Goal: Use online tool/utility: Utilize a website feature to perform a specific function

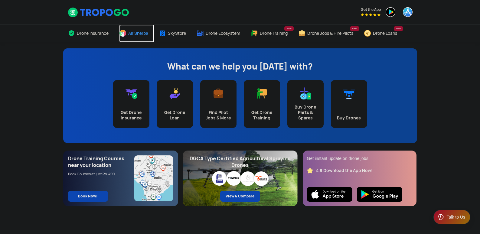
click at [136, 31] on span "Air Sherpa" at bounding box center [138, 33] width 20 height 5
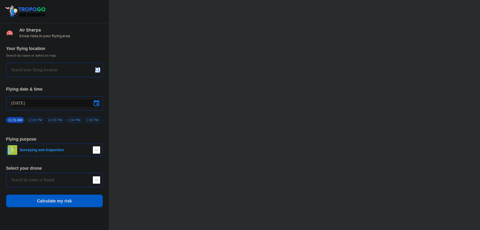
type input "Lookout VTOL_Tactical"
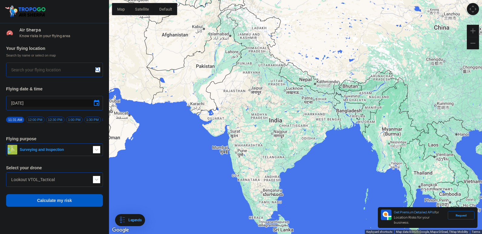
click at [64, 67] on input "text" at bounding box center [52, 69] width 82 height 7
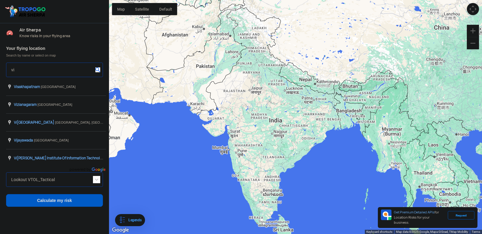
click at [12, 67] on input "vi" at bounding box center [52, 69] width 82 height 7
click at [15, 70] on input "vi" at bounding box center [52, 69] width 82 height 7
type input "v"
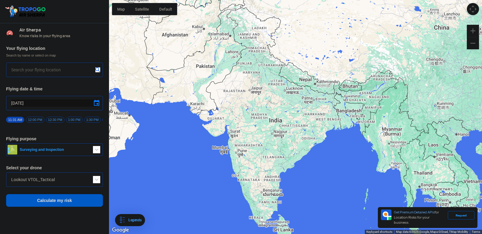
click at [15, 70] on input "text" at bounding box center [52, 69] width 82 height 7
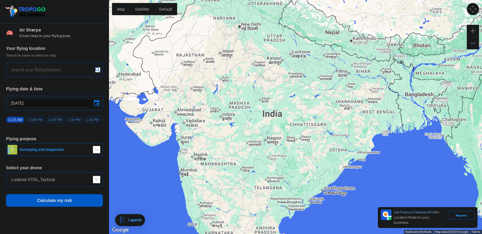
click at [49, 70] on input "text" at bounding box center [52, 69] width 82 height 7
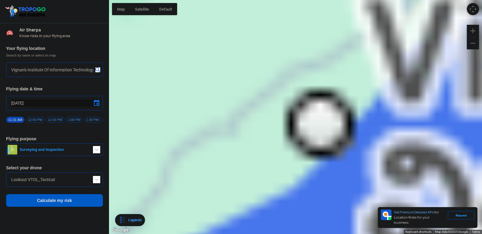
type input "[GEOGRAPHIC_DATA], [GEOGRAPHIC_DATA] 530049, [GEOGRAPHIC_DATA]"
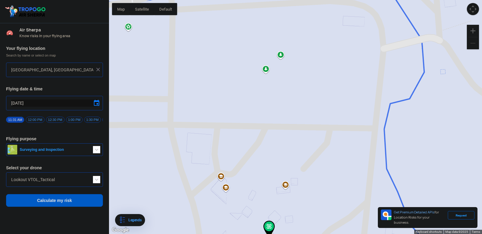
click at [472, 43] on button "Zoom out" at bounding box center [473, 43] width 12 height 12
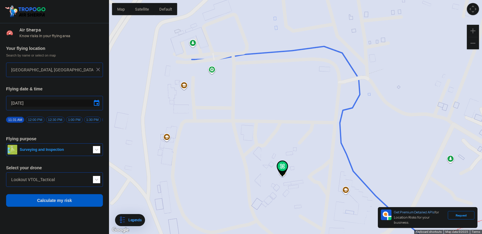
click at [38, 104] on input "[DATE]" at bounding box center [54, 103] width 87 height 7
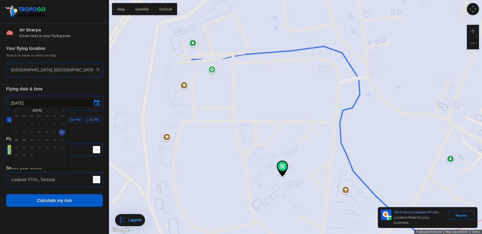
click at [273, 132] on div at bounding box center [241, 117] width 482 height 234
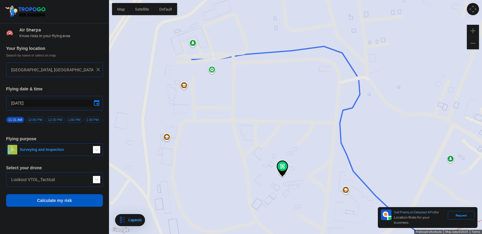
click at [284, 169] on img at bounding box center [283, 169] width 12 height 16
click at [31, 118] on span "12:00 PM" at bounding box center [35, 120] width 18 height 6
click at [97, 150] on span "button" at bounding box center [96, 149] width 7 height 7
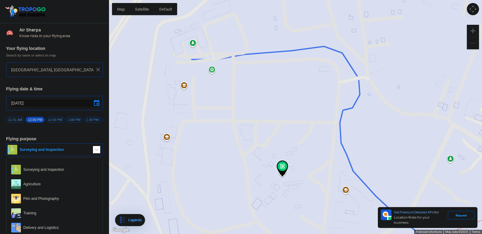
click at [472, 42] on button "Zoom out" at bounding box center [473, 43] width 12 height 12
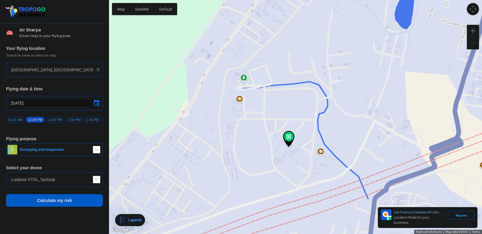
click at [472, 42] on button "Zoom out" at bounding box center [473, 43] width 12 height 12
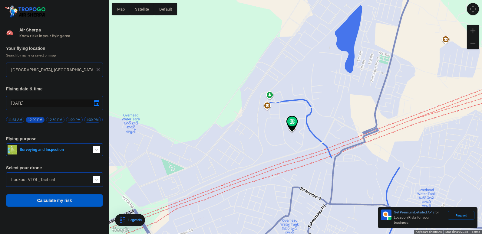
click at [97, 151] on span "button" at bounding box center [96, 149] width 7 height 7
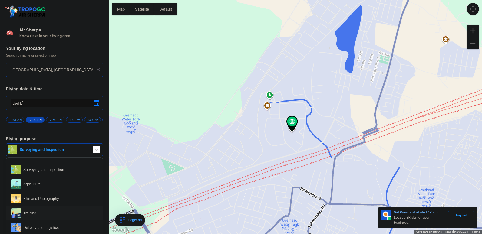
click at [85, 218] on span "Training" at bounding box center [59, 214] width 77 height 10
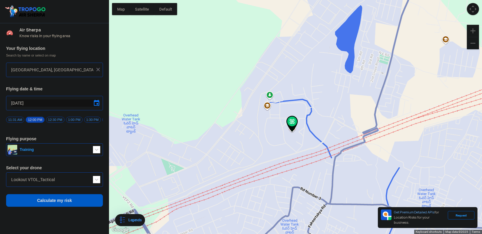
click at [98, 180] on span at bounding box center [96, 179] width 7 height 7
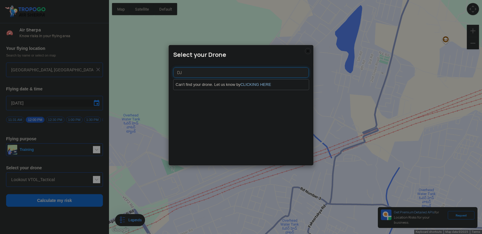
type input "DJ"
click at [123, 174] on modal-container "Select your Drone DJ Can't find your drone. Let us know by CLICKING HERE" at bounding box center [241, 117] width 482 height 234
click at [308, 50] on img at bounding box center [308, 51] width 6 height 6
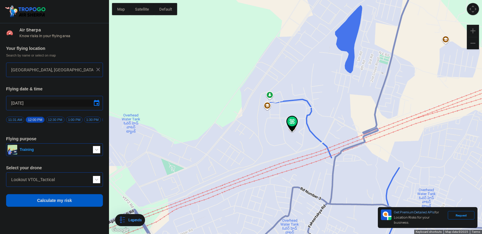
click at [97, 181] on span at bounding box center [96, 179] width 7 height 7
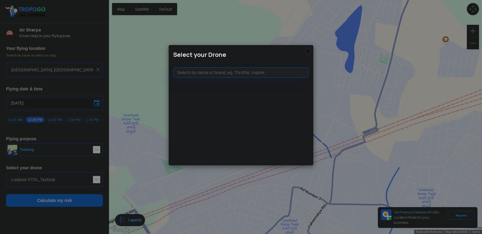
click at [76, 179] on modal-container "Select your Drone" at bounding box center [241, 117] width 482 height 234
click at [241, 72] on input "text" at bounding box center [241, 72] width 136 height 10
type input "DJ"
click at [251, 83] on link "CLICKING HERE" at bounding box center [255, 84] width 31 height 5
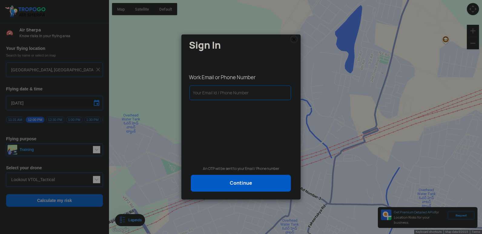
click at [315, 54] on modal-container "Sign In Work Email or Phone Number An OTP will be sent to your Email / Phone nu…" at bounding box center [241, 117] width 482 height 234
click at [292, 39] on img at bounding box center [293, 39] width 7 height 7
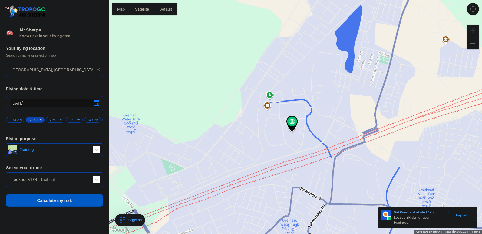
click at [94, 146] on button "Training" at bounding box center [54, 149] width 97 height 13
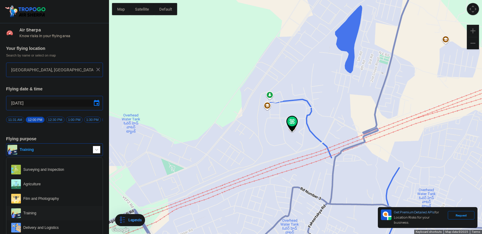
click at [52, 214] on span "Training" at bounding box center [59, 214] width 77 height 10
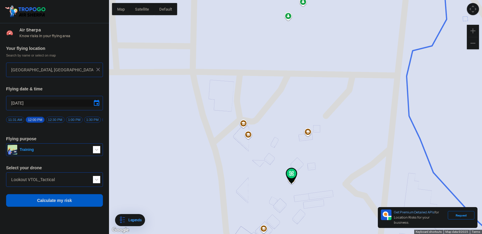
click at [293, 172] on img at bounding box center [292, 176] width 12 height 16
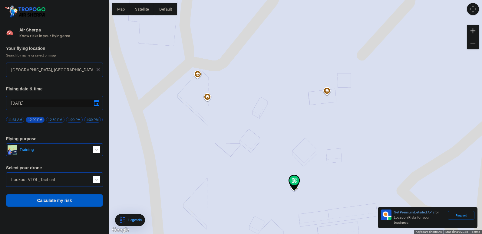
click at [94, 181] on span at bounding box center [96, 179] width 7 height 7
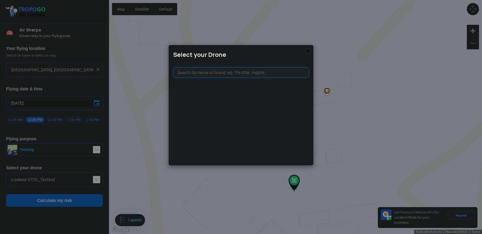
click at [212, 68] on input "text" at bounding box center [241, 72] width 136 height 10
click at [211, 73] on input "text" at bounding box center [241, 72] width 136 height 10
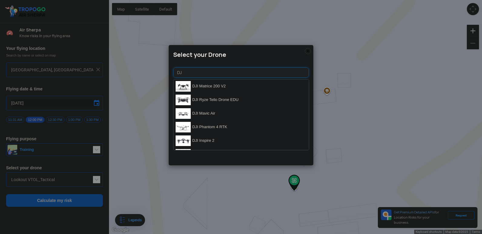
type input "DJ"
drag, startPoint x: 312, startPoint y: 88, endPoint x: 312, endPoint y: 98, distance: 10.3
click at [312, 98] on div "Select your Drone DJ DJI Matrice 200 V2 DJI Ryze Tello Drone EDU DJI Mavic Air …" at bounding box center [240, 105] width 145 height 121
click at [228, 84] on li "DJI Matrice 200 V2" at bounding box center [240, 87] width 135 height 14
type input "DJI Matrice 200 V2"
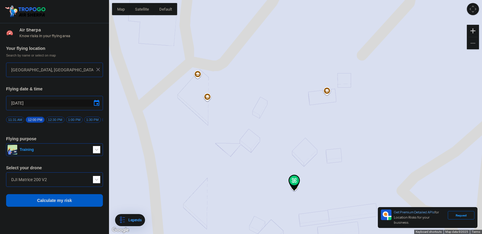
click at [96, 183] on span at bounding box center [96, 179] width 7 height 7
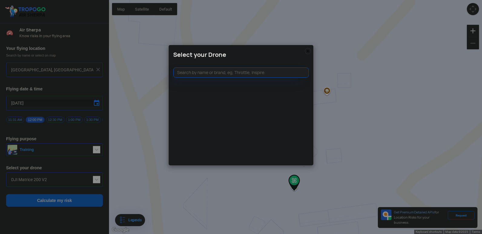
click at [139, 145] on modal-container "Select your Drone" at bounding box center [241, 117] width 482 height 234
click at [307, 50] on img at bounding box center [308, 51] width 6 height 6
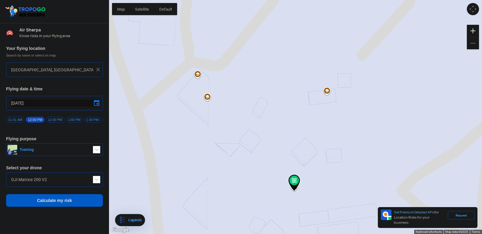
click at [90, 204] on button "Calculate my risk" at bounding box center [54, 200] width 97 height 13
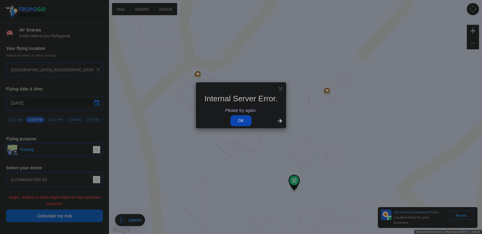
click at [241, 121] on link "OK" at bounding box center [240, 120] width 21 height 11
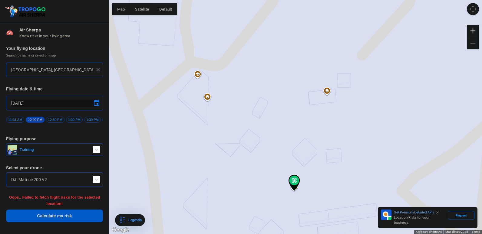
click at [82, 217] on button "Calculate my risk" at bounding box center [54, 216] width 97 height 13
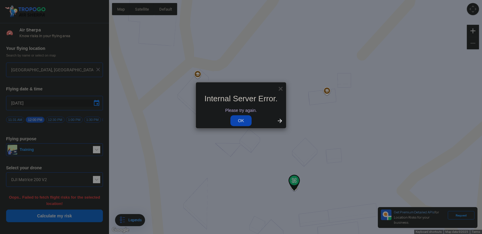
click at [251, 120] on link "OK" at bounding box center [240, 120] width 21 height 11
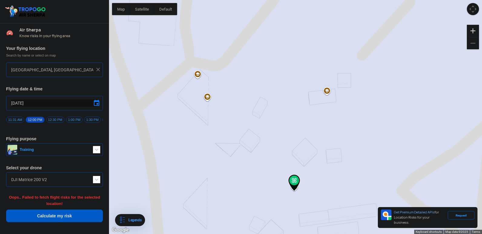
click at [51, 216] on button "Calculate my risk" at bounding box center [54, 216] width 97 height 13
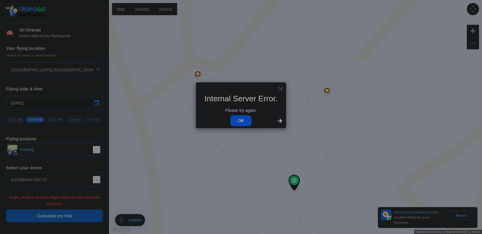
click at [239, 122] on link "OK" at bounding box center [240, 120] width 21 height 11
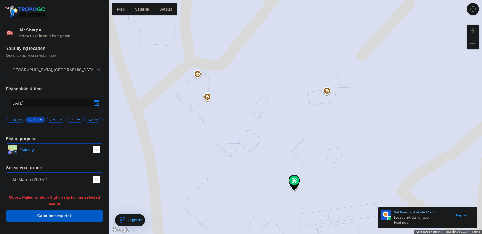
click at [65, 218] on button "Calculate my risk" at bounding box center [54, 216] width 97 height 13
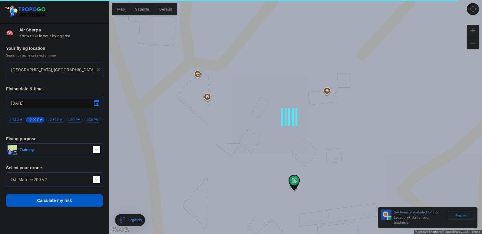
click at [65, 218] on div "Air Sherpa Know risks in your flying area Your flying location Search by name o…" at bounding box center [54, 128] width 109 height 211
drag, startPoint x: 65, startPoint y: 218, endPoint x: 58, endPoint y: 201, distance: 18.4
click at [58, 201] on button "Calculate my risk" at bounding box center [54, 200] width 97 height 13
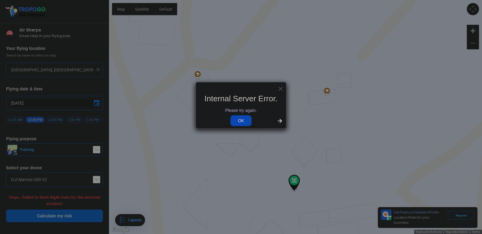
click at [251, 121] on link "OK" at bounding box center [240, 120] width 21 height 11
drag, startPoint x: 278, startPoint y: 121, endPoint x: 278, endPoint y: 97, distance: 24.5
click at [279, 117] on div "Internal Server Error. Please try again. OK" at bounding box center [240, 109] width 81 height 29
click at [282, 87] on span "×" at bounding box center [280, 88] width 5 height 9
click at [278, 88] on div "×" at bounding box center [241, 87] width 90 height 8
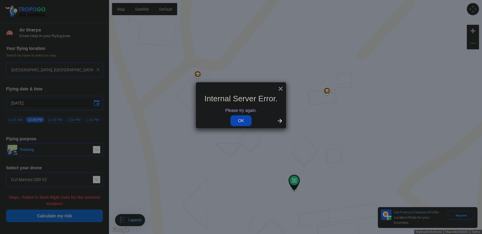
click at [278, 88] on span "×" at bounding box center [280, 88] width 5 height 9
click at [280, 87] on span "×" at bounding box center [280, 88] width 5 height 9
drag, startPoint x: 280, startPoint y: 87, endPoint x: 238, endPoint y: 121, distance: 53.8
click at [238, 121] on div "× Internal Server Error. Please try again. OK" at bounding box center [241, 105] width 91 height 47
click at [238, 121] on link "OK" at bounding box center [240, 120] width 21 height 11
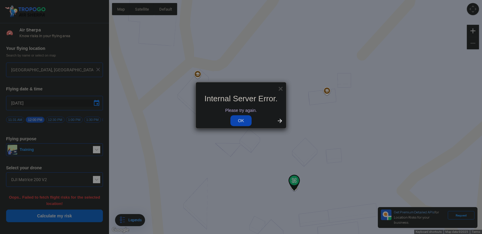
click at [238, 121] on link "OK" at bounding box center [240, 120] width 21 height 11
click at [61, 164] on modal-container "× Internal Server Error. Please try again. OK" at bounding box center [241, 117] width 482 height 234
click at [280, 88] on span "×" at bounding box center [280, 88] width 5 height 9
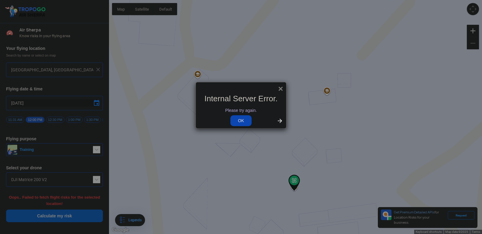
click at [280, 88] on span "×" at bounding box center [280, 88] width 5 height 9
click at [279, 86] on span "×" at bounding box center [280, 88] width 5 height 9
click at [244, 120] on link "OK" at bounding box center [240, 120] width 21 height 11
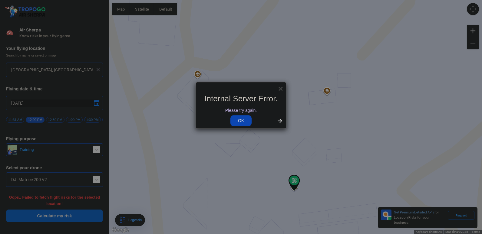
click at [244, 120] on link "OK" at bounding box center [240, 120] width 21 height 11
click at [281, 87] on span "×" at bounding box center [280, 88] width 5 height 9
click at [243, 122] on link "OK" at bounding box center [240, 120] width 21 height 11
click at [242, 122] on link "OK" at bounding box center [240, 120] width 21 height 11
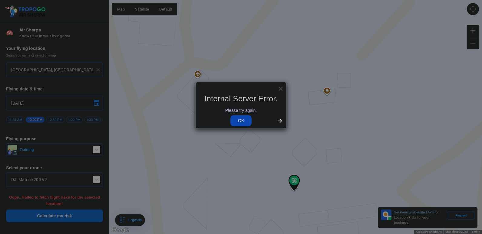
click at [242, 121] on link "OK" at bounding box center [240, 120] width 21 height 11
click at [232, 119] on link "OK" at bounding box center [240, 120] width 21 height 11
click at [285, 89] on div "×" at bounding box center [241, 87] width 90 height 8
click at [282, 88] on span "×" at bounding box center [280, 88] width 5 height 9
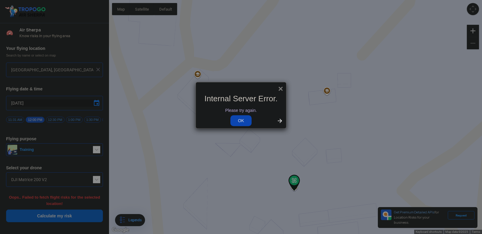
click at [282, 88] on span "×" at bounding box center [280, 88] width 5 height 9
click at [281, 88] on span "×" at bounding box center [280, 88] width 5 height 9
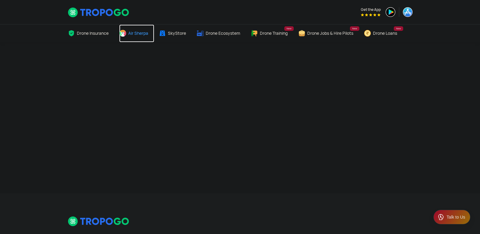
click at [138, 32] on span "Air Sherpa" at bounding box center [138, 33] width 20 height 5
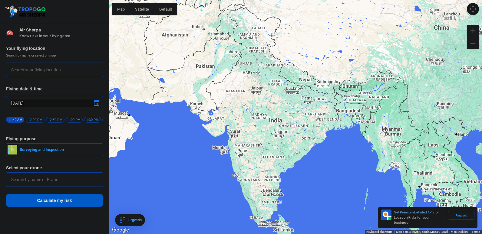
click at [75, 70] on input "text" at bounding box center [52, 69] width 82 height 7
type input "[GEOGRAPHIC_DATA], [GEOGRAPHIC_DATA] 530049, [GEOGRAPHIC_DATA]"
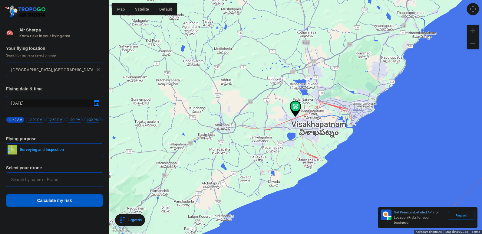
click at [43, 119] on span "12:00 PM" at bounding box center [35, 120] width 18 height 6
click at [95, 153] on span "button" at bounding box center [96, 149] width 7 height 7
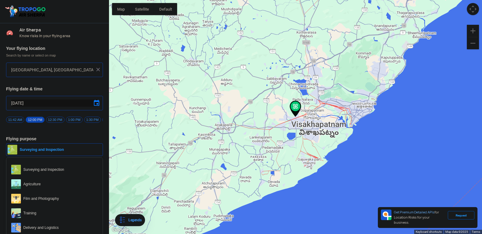
click at [64, 214] on span "Training" at bounding box center [59, 214] width 77 height 10
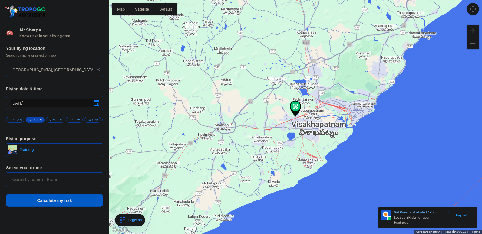
click at [66, 183] on input "text" at bounding box center [54, 179] width 87 height 7
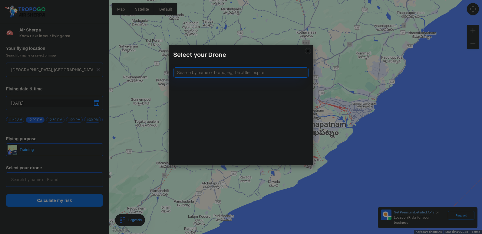
click at [116, 160] on modal-container "Select your Drone" at bounding box center [241, 117] width 482 height 234
click at [307, 51] on img at bounding box center [308, 51] width 6 height 6
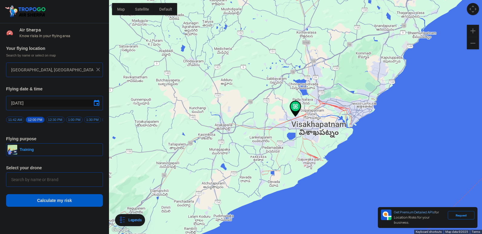
click at [81, 181] on input "text" at bounding box center [54, 179] width 87 height 7
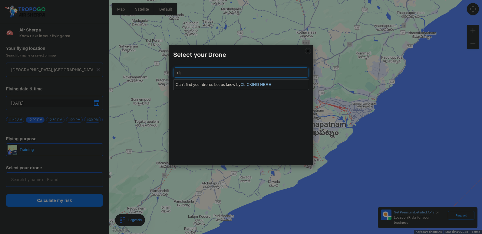
type input "d"
type input "DJ"
click at [261, 81] on li "Can't find your drone. Let us know by CLICKING HERE" at bounding box center [240, 85] width 135 height 10
click at [259, 86] on link "CLICKING HERE" at bounding box center [255, 84] width 31 height 5
click at [254, 85] on link "CLICKING HERE" at bounding box center [255, 84] width 31 height 5
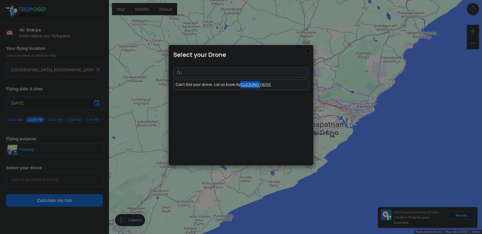
click at [254, 85] on link "CLICKING HERE" at bounding box center [255, 84] width 31 height 5
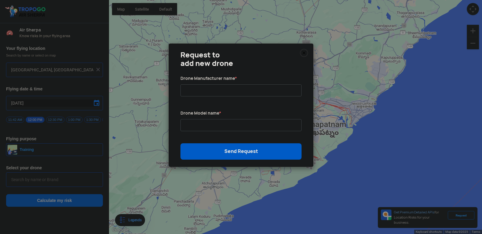
drag, startPoint x: 254, startPoint y: 85, endPoint x: 303, endPoint y: 52, distance: 59.2
click at [303, 52] on img at bounding box center [304, 53] width 8 height 8
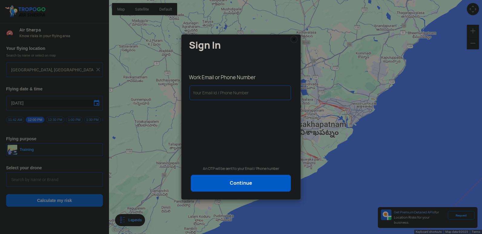
click at [294, 42] on img at bounding box center [293, 39] width 7 height 7
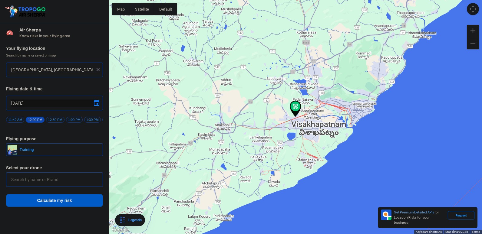
click at [95, 182] on span at bounding box center [96, 179] width 7 height 7
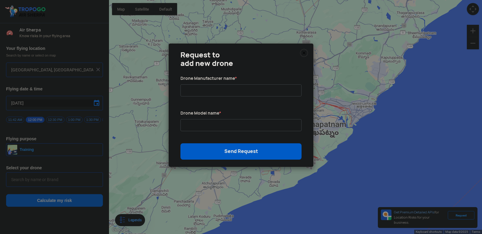
click at [300, 54] on h3 "Request to add new drone" at bounding box center [240, 59] width 121 height 17
click at [301, 49] on img at bounding box center [304, 53] width 8 height 8
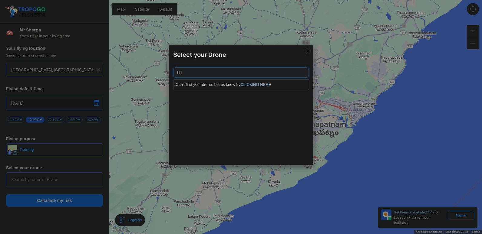
type input "D"
type input "DJ"
click at [307, 51] on img at bounding box center [308, 51] width 6 height 6
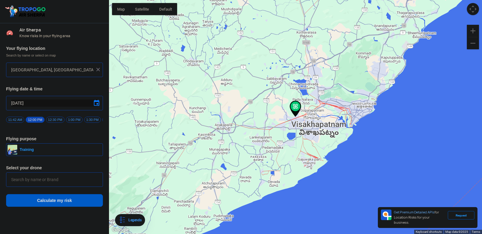
click at [71, 183] on input "text" at bounding box center [54, 179] width 87 height 7
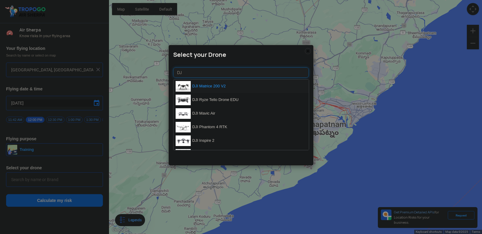
type input "DJ"
click at [270, 83] on li "DJI Matrice 200 V2" at bounding box center [240, 87] width 135 height 14
type input "DJI Matrice 200 V2"
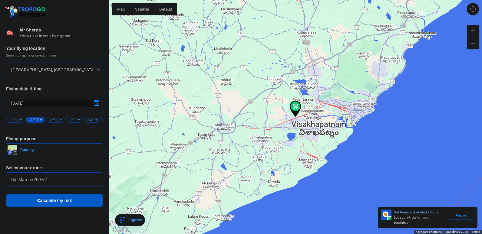
click at [80, 199] on button "Calculate my risk" at bounding box center [54, 200] width 97 height 13
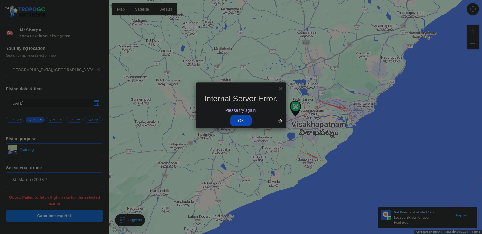
click at [241, 119] on link "OK" at bounding box center [240, 120] width 21 height 11
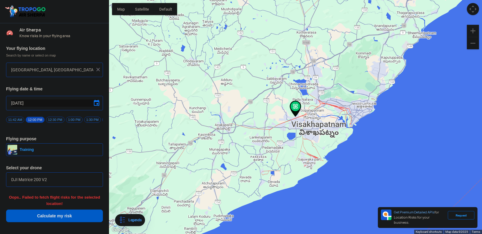
click at [64, 216] on button "Calculate my risk" at bounding box center [54, 216] width 97 height 13
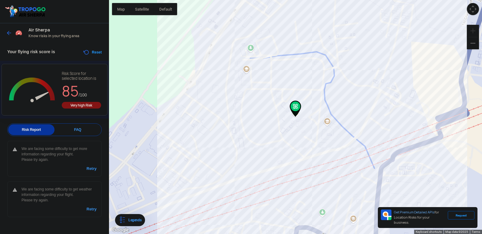
click at [472, 31] on button "Zoom in" at bounding box center [473, 31] width 12 height 12
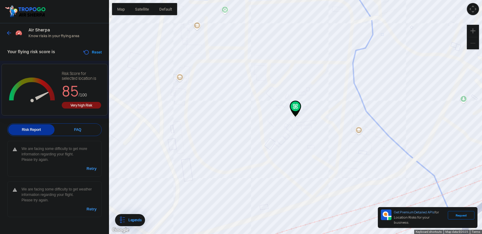
click at [470, 43] on button "Zoom out" at bounding box center [473, 43] width 12 height 12
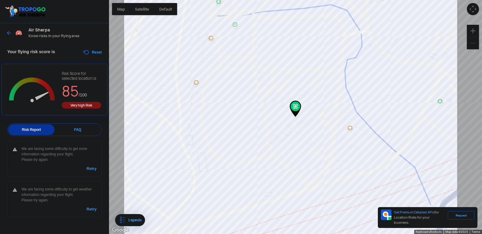
click at [470, 43] on button "Zoom out" at bounding box center [473, 43] width 12 height 12
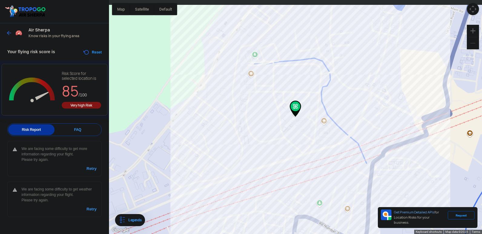
click at [470, 43] on button "Zoom out" at bounding box center [473, 43] width 12 height 12
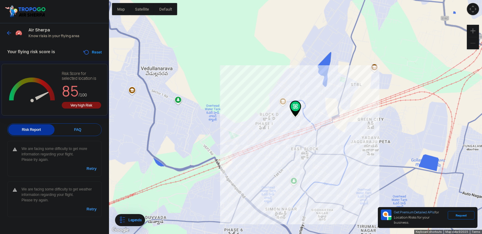
click at [470, 43] on button "Zoom out" at bounding box center [473, 43] width 12 height 12
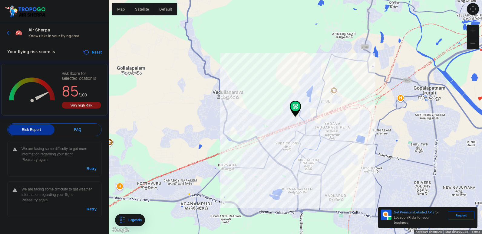
click at [473, 33] on button "Zoom in" at bounding box center [473, 31] width 12 height 12
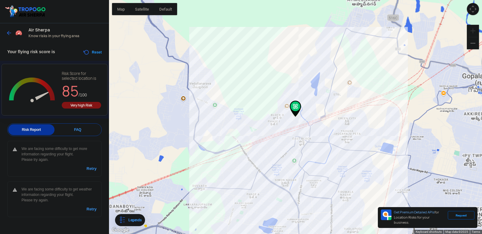
click at [473, 33] on button "Zoom in" at bounding box center [473, 31] width 12 height 12
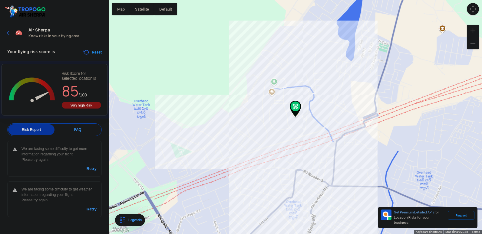
click at [473, 33] on button "Zoom in" at bounding box center [473, 31] width 12 height 12
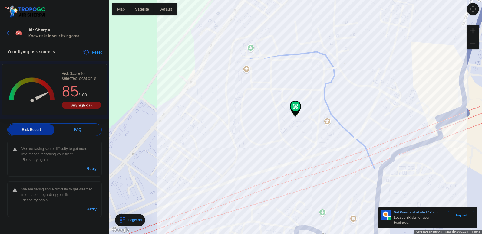
click at [473, 39] on button "Zoom out" at bounding box center [473, 43] width 12 height 12
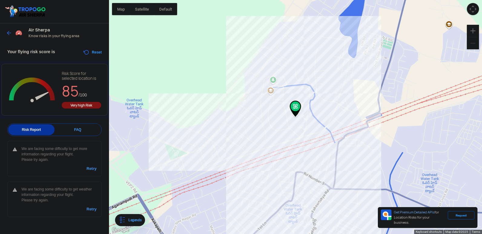
click at [467, 37] on button "Zoom out" at bounding box center [473, 43] width 12 height 12
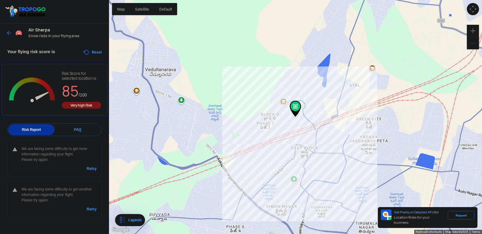
click at [467, 37] on button "Zoom out" at bounding box center [473, 43] width 12 height 12
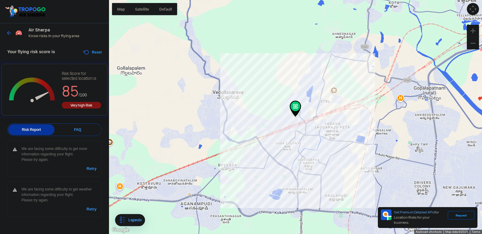
click at [62, 52] on div "Your flying risk score is Reset" at bounding box center [54, 52] width 109 height 18
drag, startPoint x: 235, startPoint y: 125, endPoint x: 219, endPoint y: 124, distance: 16.1
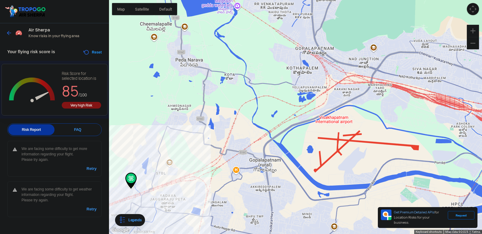
click at [471, 11] on button "Map camera controls" at bounding box center [473, 9] width 12 height 12
click at [459, 11] on button "Zoom out" at bounding box center [458, 9] width 12 height 12
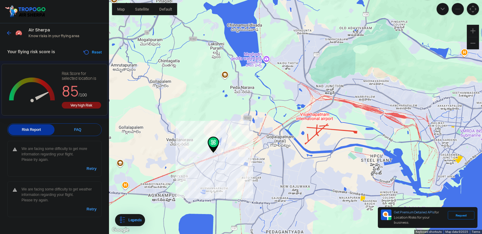
click at [455, 9] on button "Zoom out" at bounding box center [458, 9] width 12 height 12
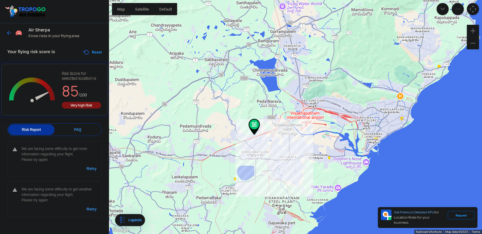
click at [455, 9] on button "Zoom out" at bounding box center [458, 9] width 12 height 12
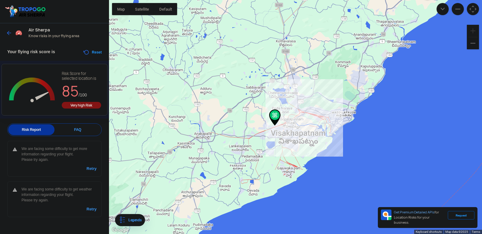
click at [472, 29] on button "Zoom in" at bounding box center [473, 31] width 12 height 12
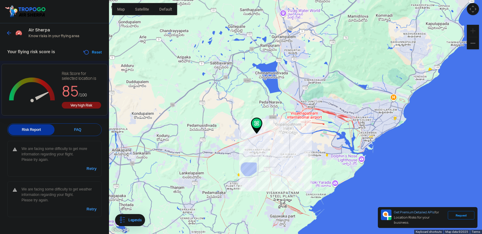
click at [472, 29] on button "Zoom in" at bounding box center [473, 31] width 12 height 12
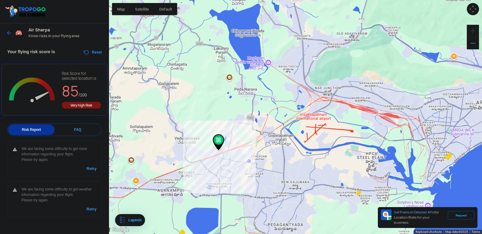
click at [472, 29] on button "Zoom in" at bounding box center [473, 31] width 12 height 12
